Goal: Task Accomplishment & Management: Manage account settings

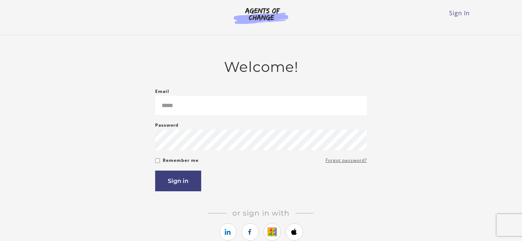
click at [351, 162] on link "Forgot password?" at bounding box center [345, 160] width 41 height 9
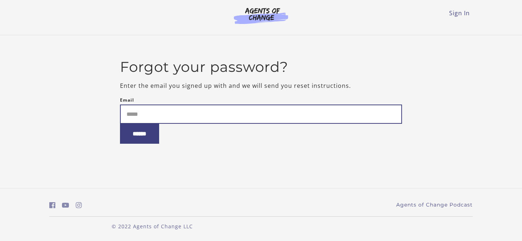
click at [256, 111] on input "Email" at bounding box center [261, 113] width 282 height 19
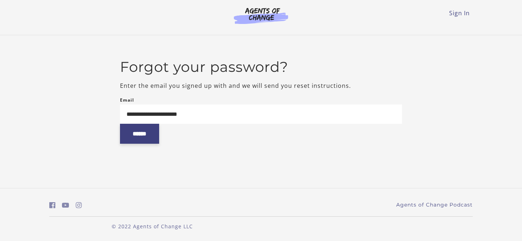
type input "**********"
click at [153, 137] on input "******" at bounding box center [139, 134] width 39 height 20
